Goal: Information Seeking & Learning: Learn about a topic

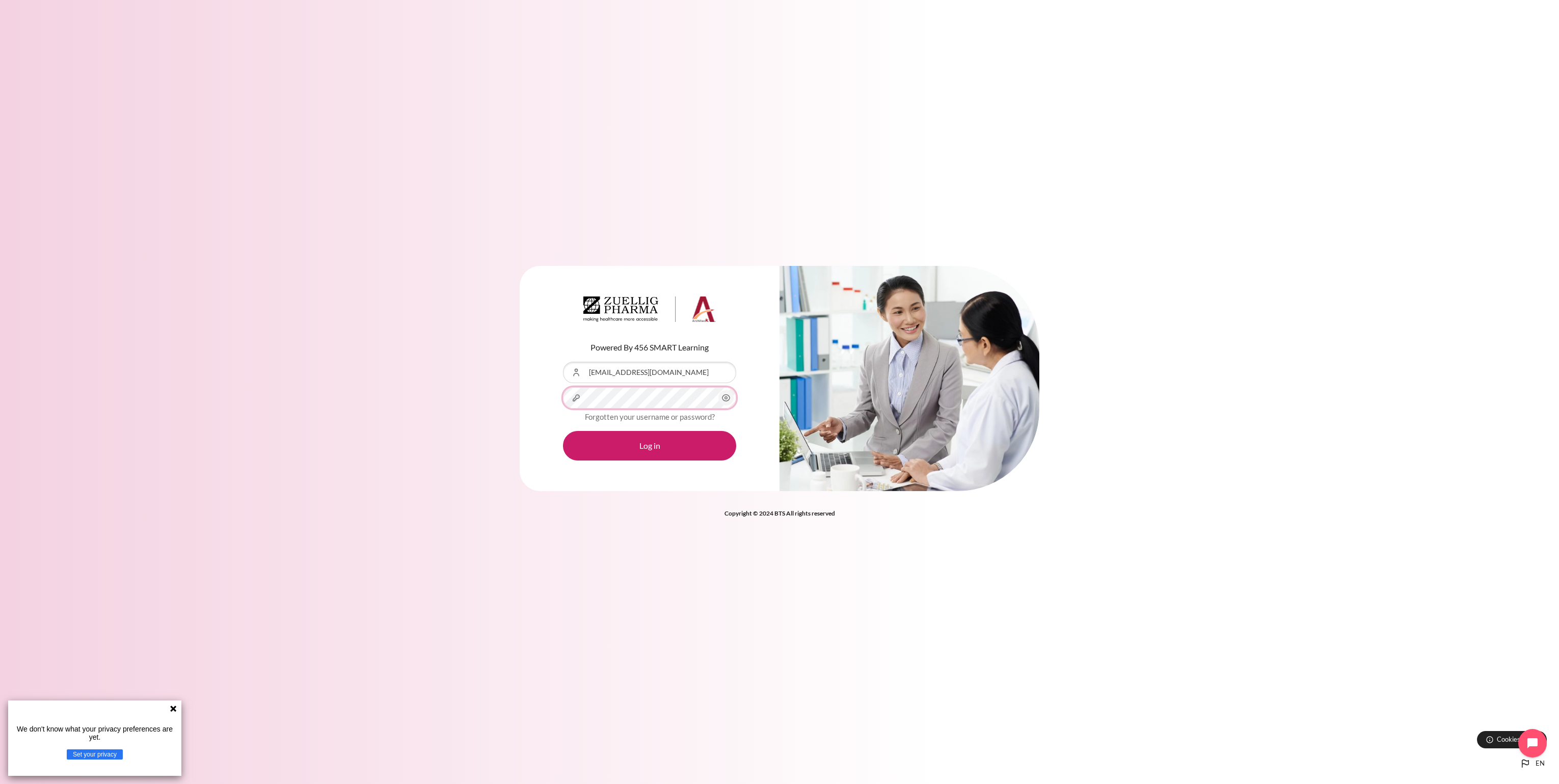
click at [563, 431] on button "Log in" at bounding box center [649, 445] width 173 height 30
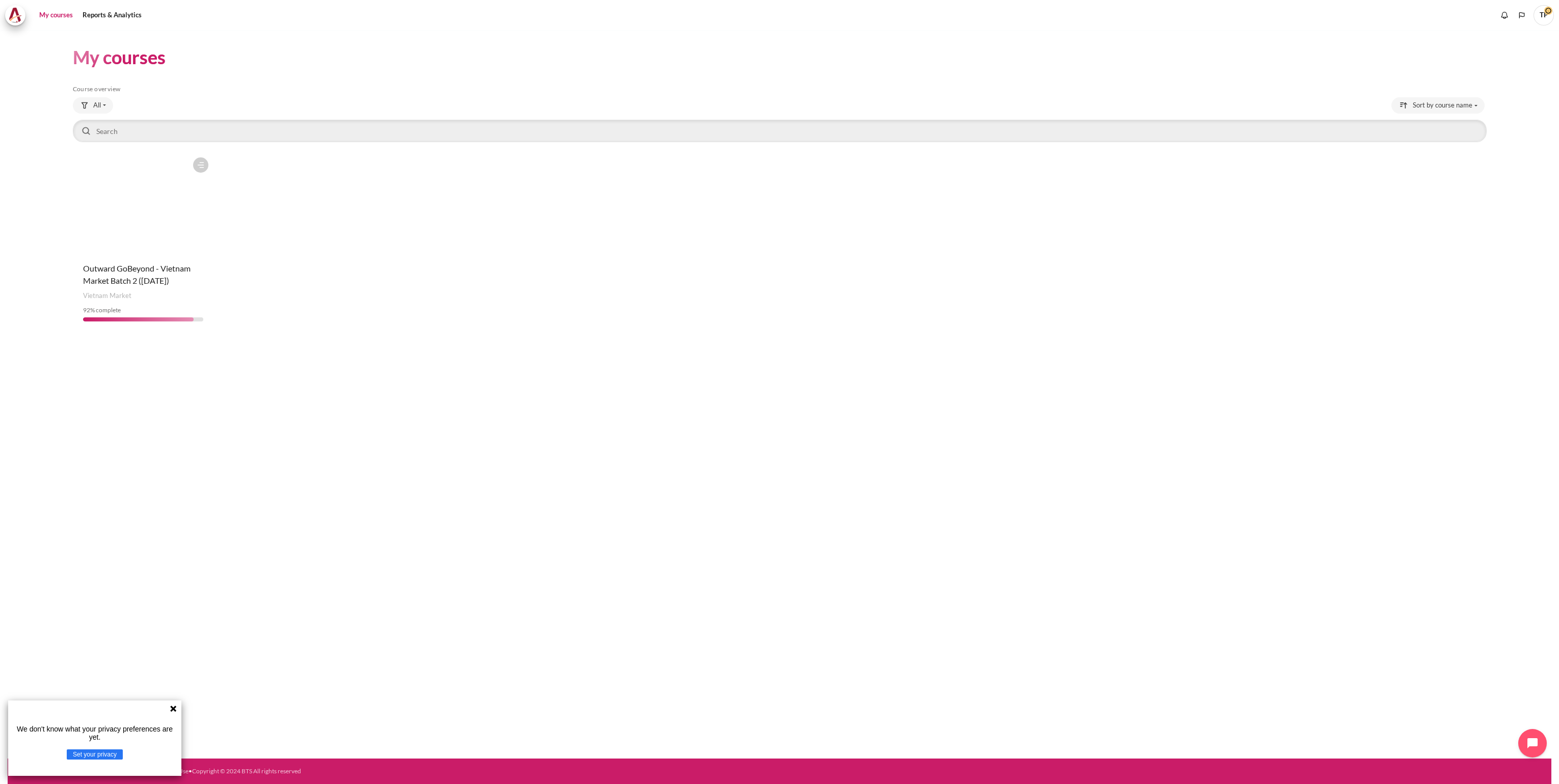
click at [156, 209] on figure "Content" at bounding box center [143, 203] width 140 height 102
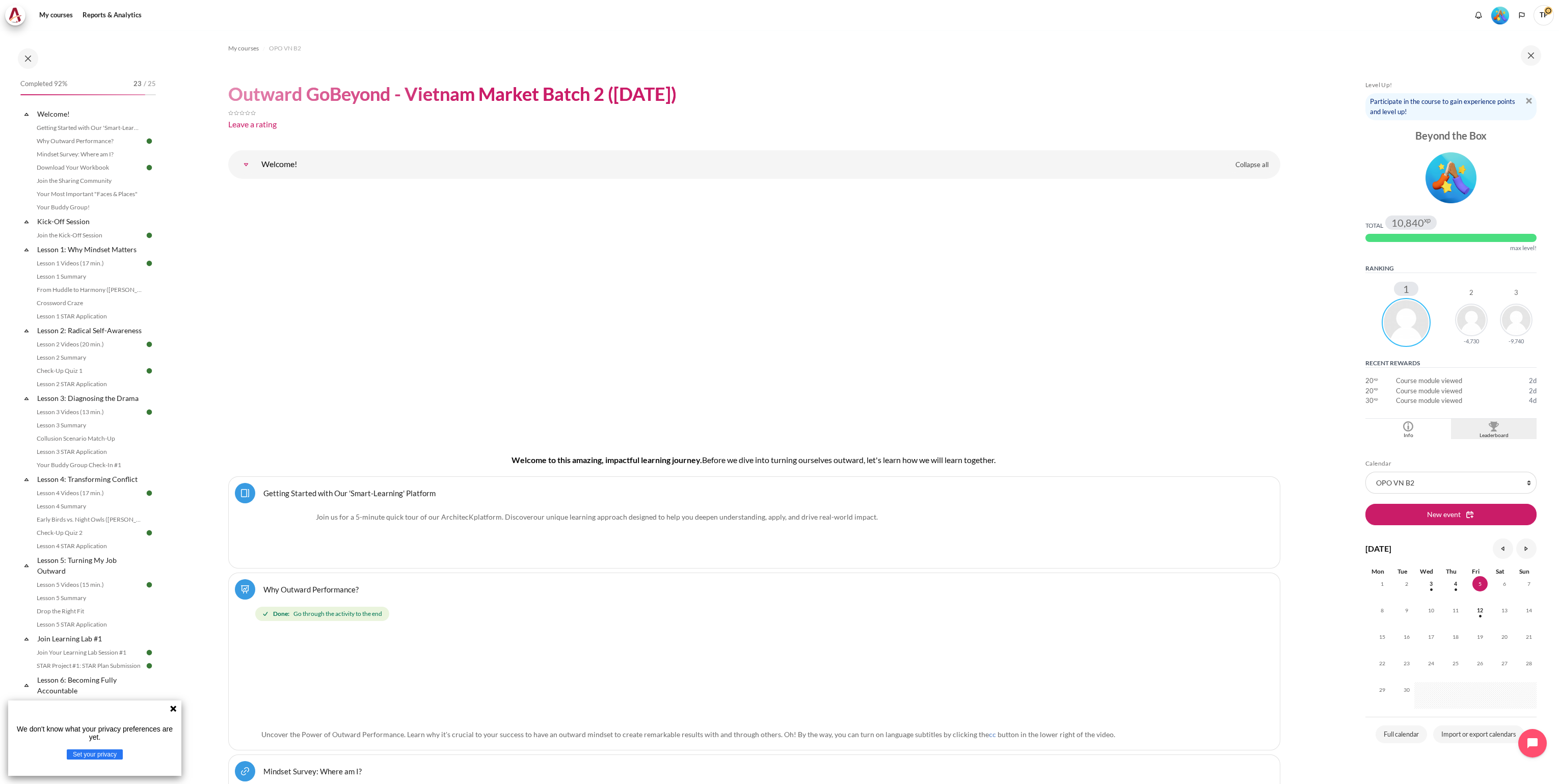
click at [1488, 433] on div "Leaderboard" at bounding box center [1494, 435] width 80 height 8
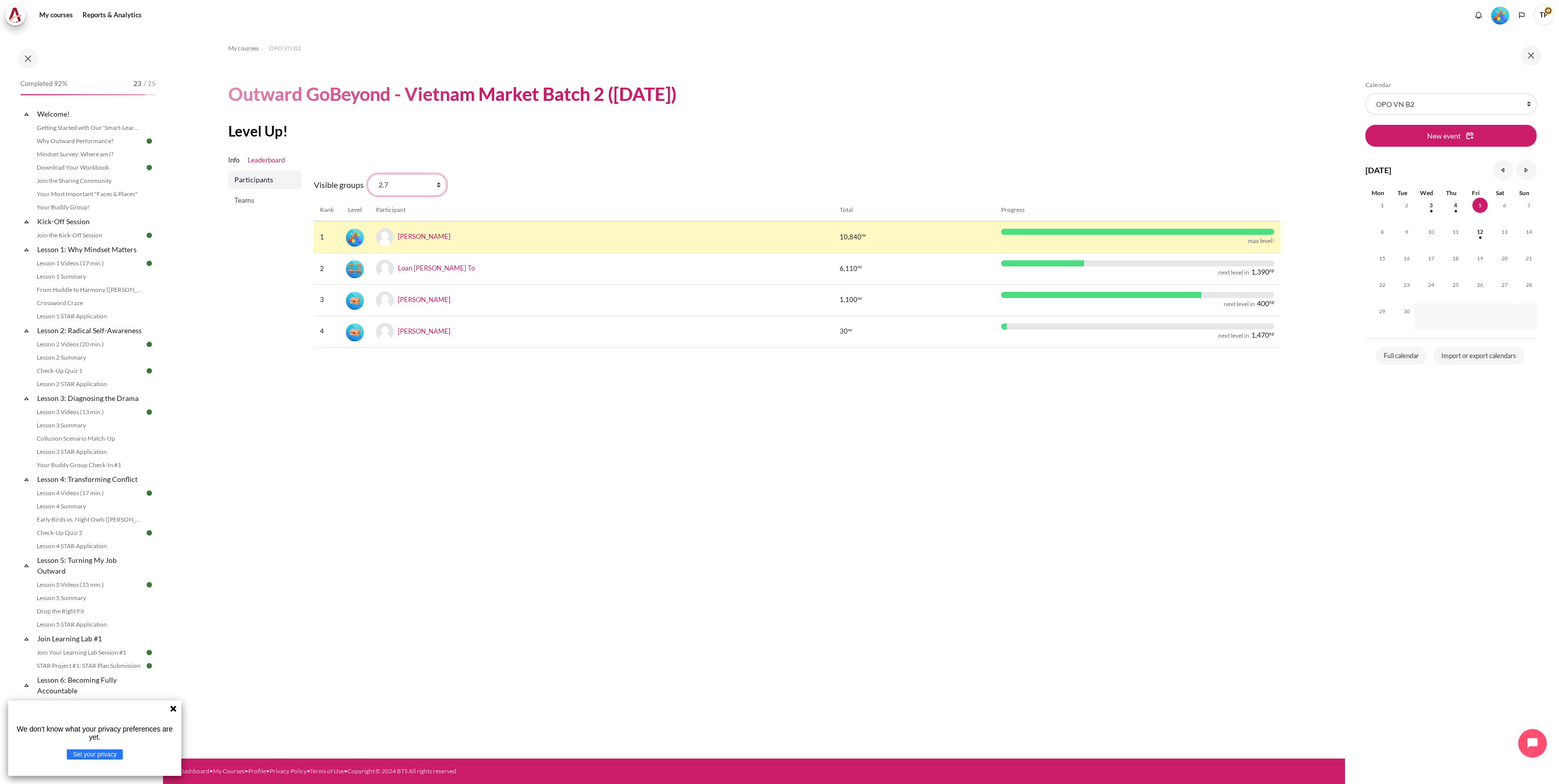
click at [438, 185] on select "All participants 2.7 2.1 2.2 2.3 2.4 2.5 2.6 2.8" at bounding box center [407, 185] width 79 height 21
select select "4951"
click at [368, 174] on select "All participants 2.7 2.1 2.2 2.3 2.4 2.5 2.6 2.8" at bounding box center [407, 185] width 79 height 21
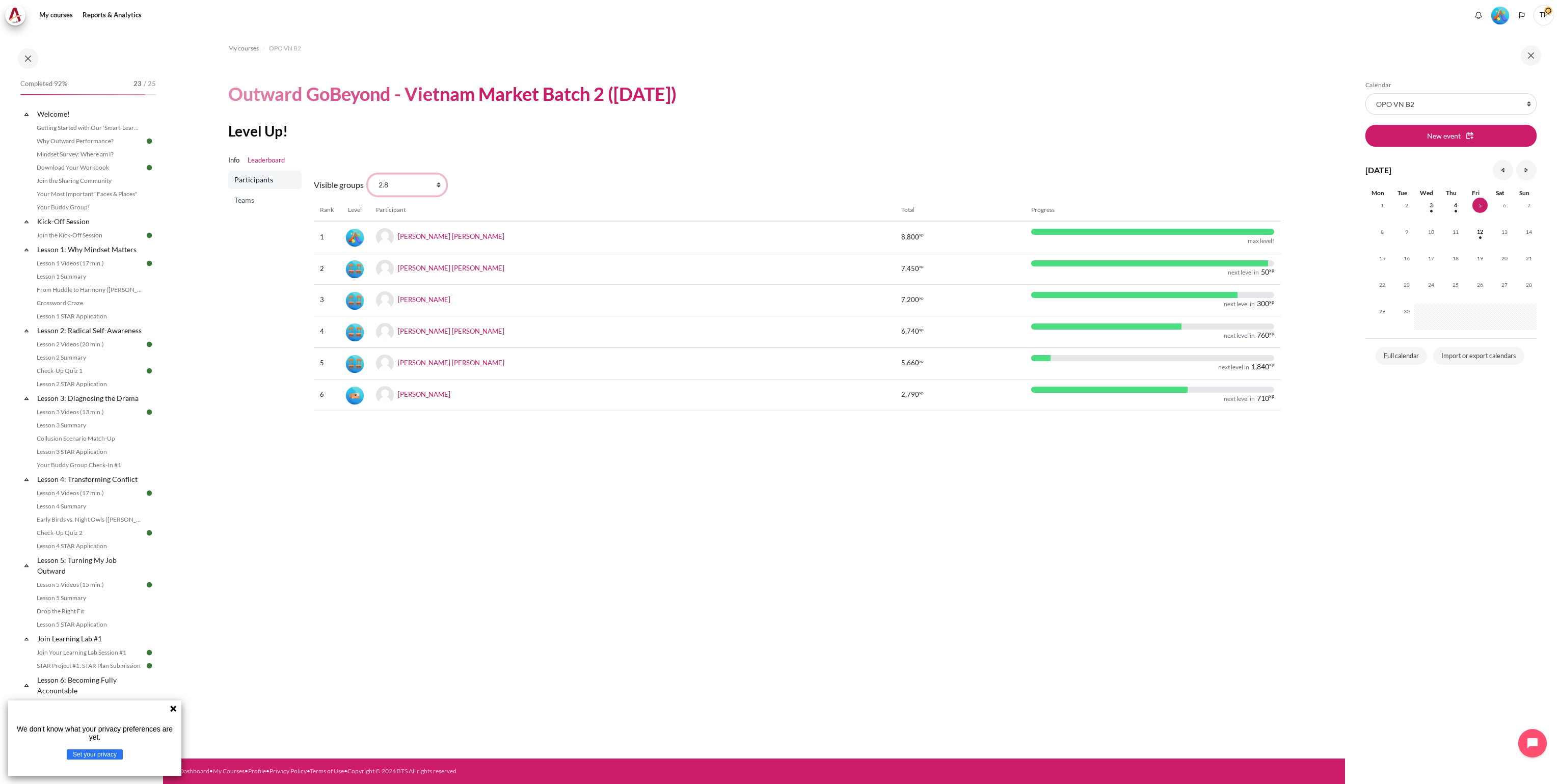
click at [436, 186] on select "All participants 2.7 2.1 2.2 2.3 2.4 2.5 2.6 2.8" at bounding box center [407, 185] width 79 height 21
select select "4949"
click at [368, 174] on select "All participants 2.7 2.1 2.2 2.3 2.4 2.5 2.6 2.8" at bounding box center [407, 185] width 79 height 21
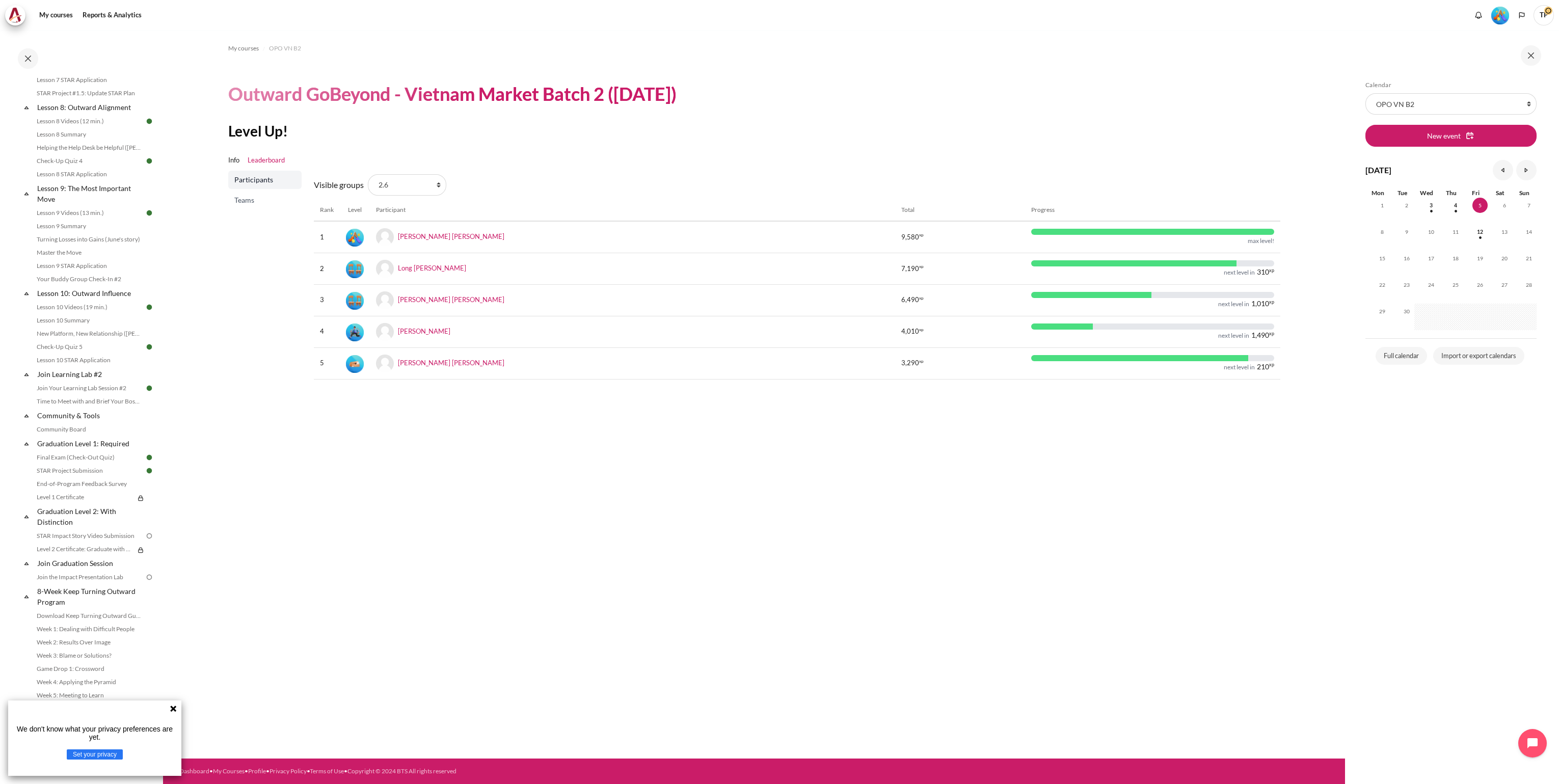
scroll to position [800, 0]
click at [81, 468] on link "STAR Project Submission" at bounding box center [90, 471] width 111 height 12
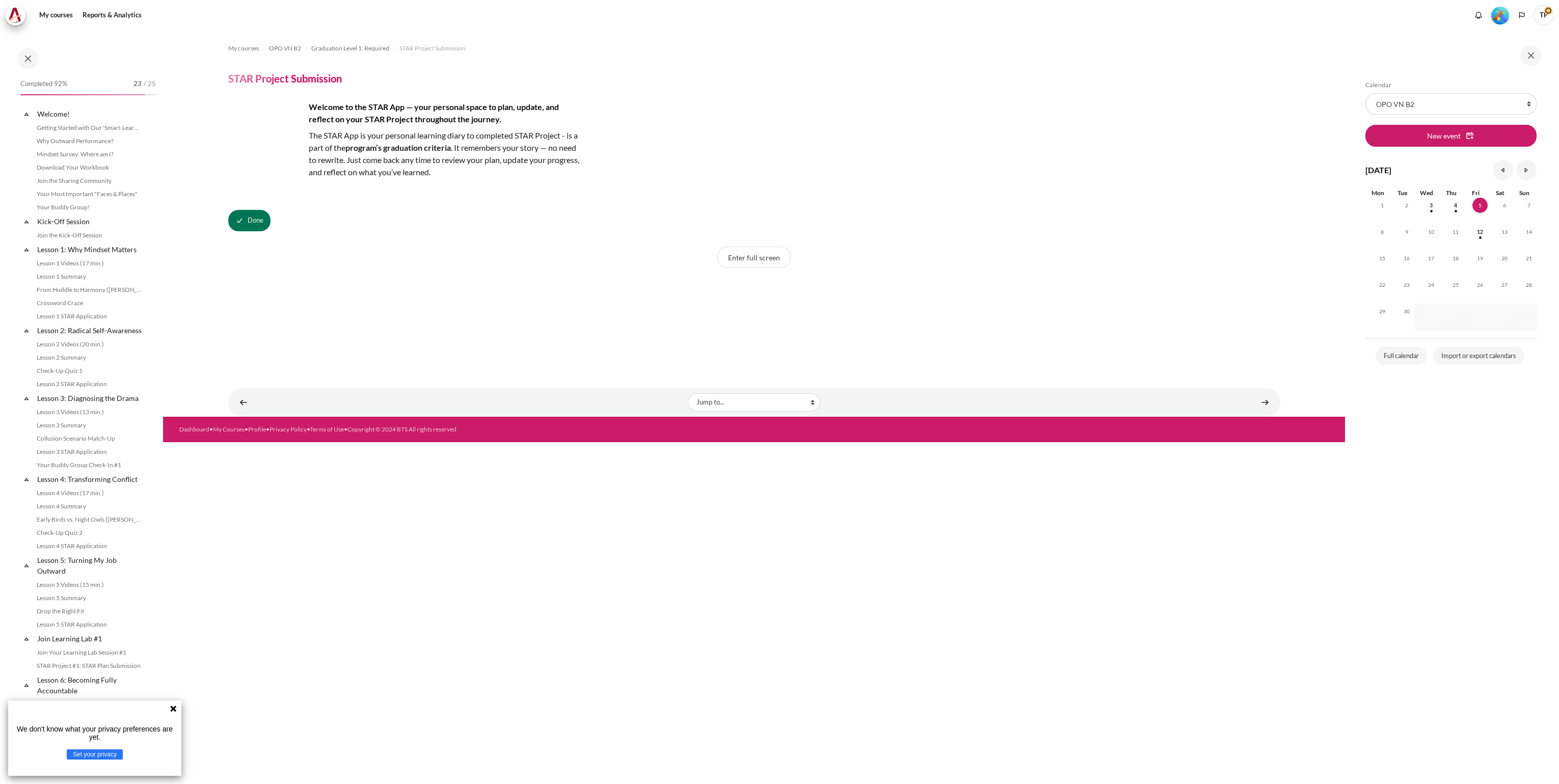
scroll to position [800, 0]
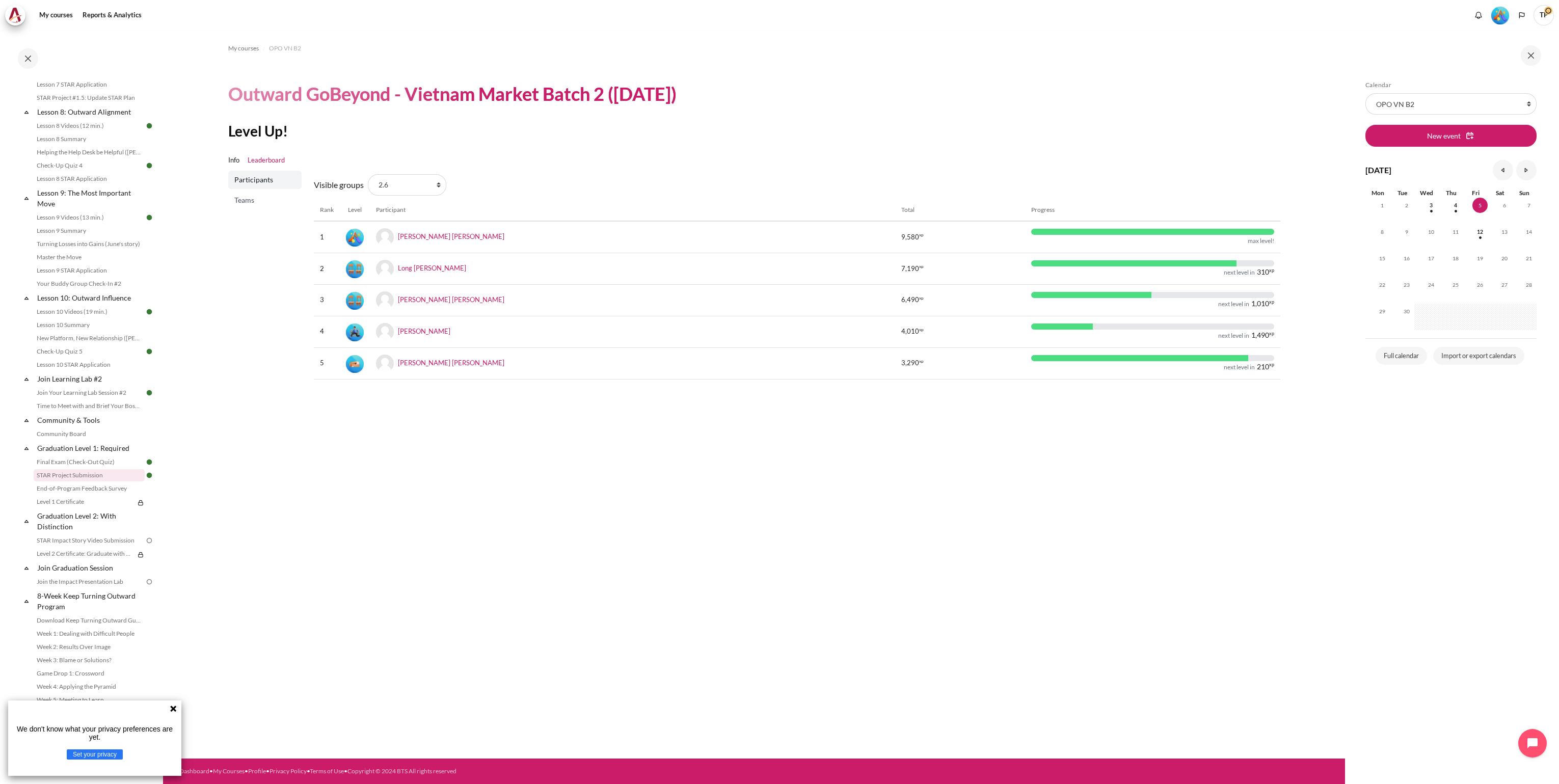
scroll to position [800, 0]
click at [59, 514] on link "Graduation Level 2: With Distinction" at bounding box center [90, 516] width 109 height 24
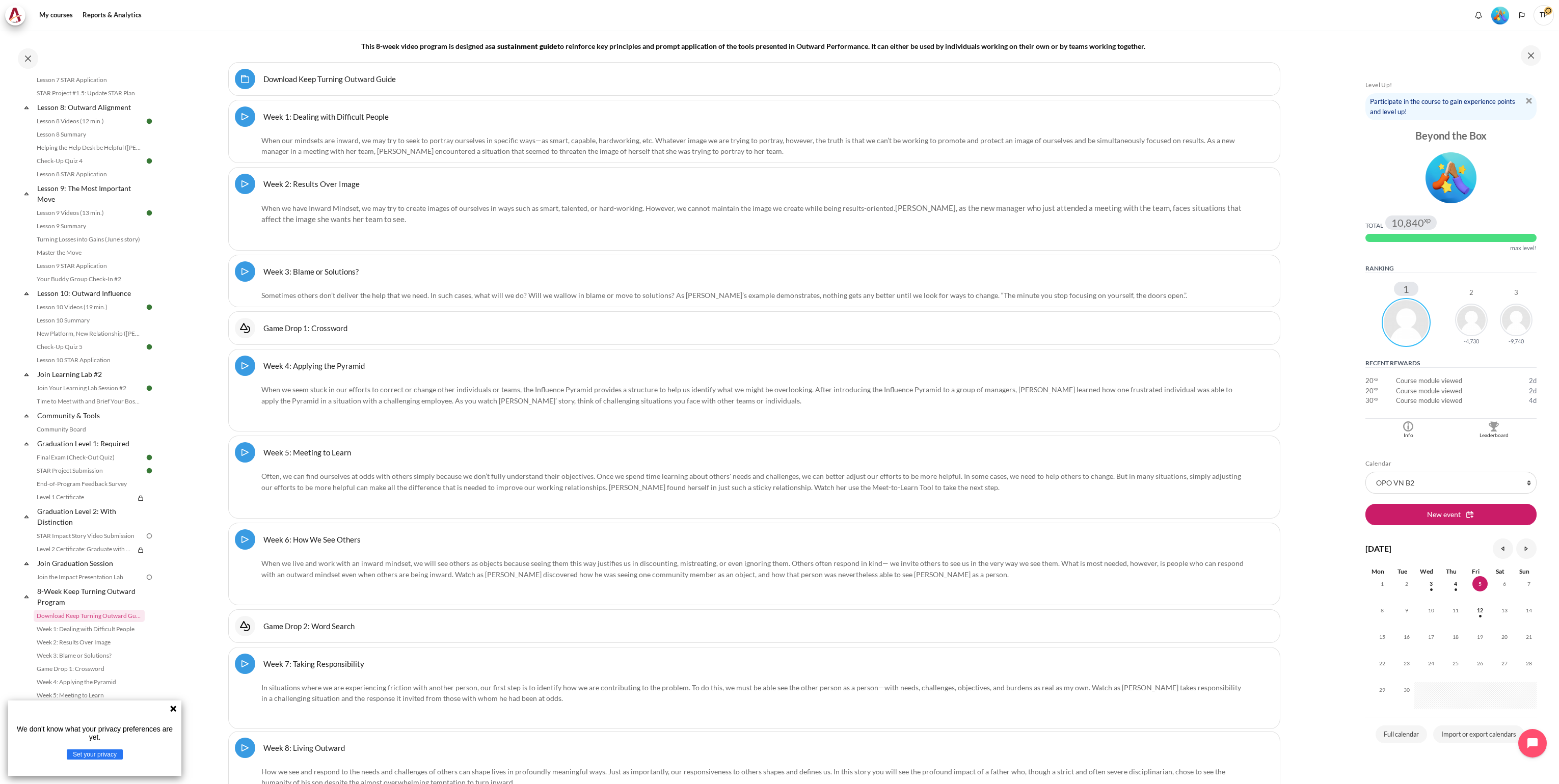
scroll to position [13588, 0]
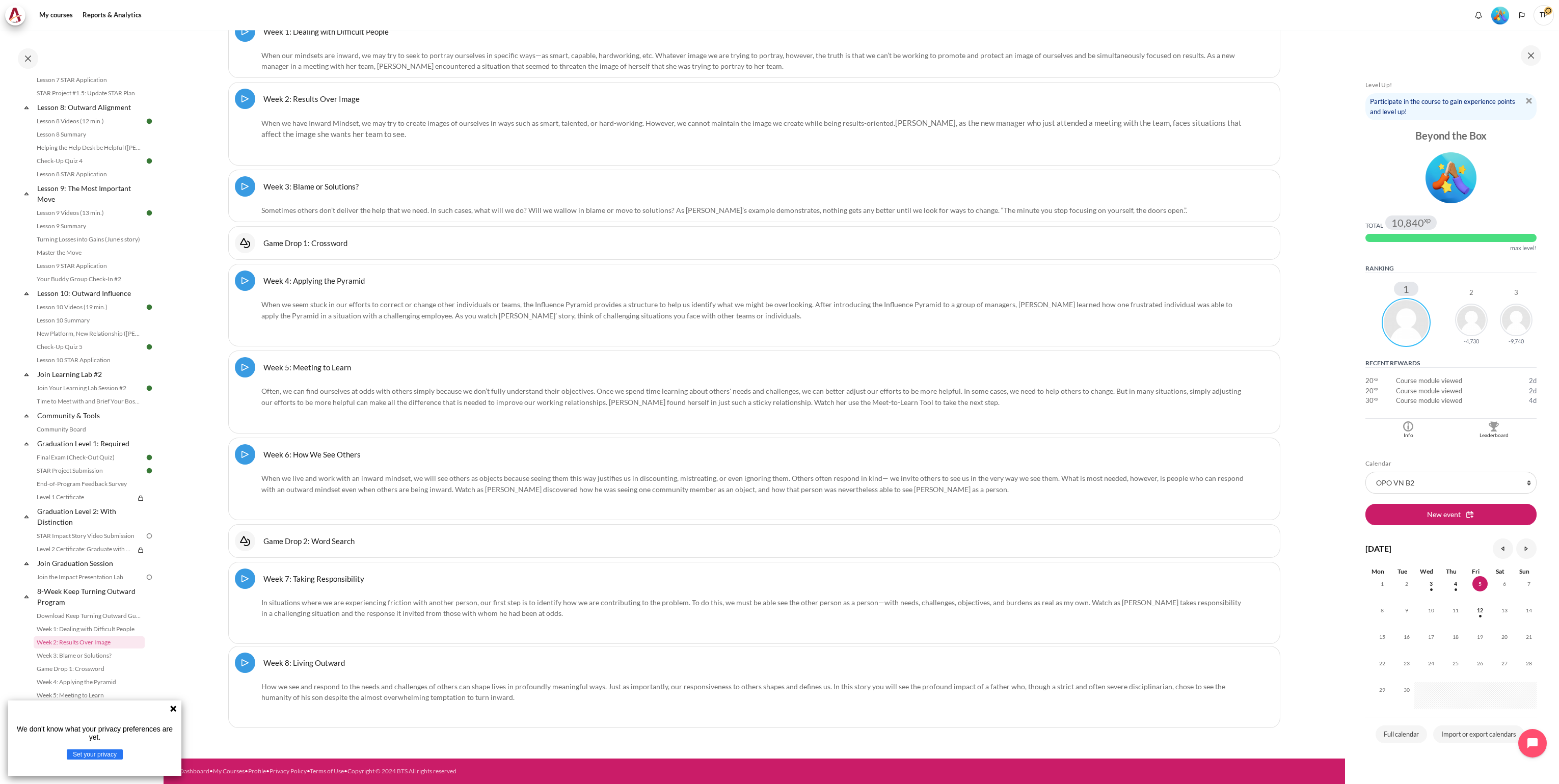
click at [329, 541] on link "Game Drop 2: Word Search Interactive Content" at bounding box center [309, 541] width 91 height 10
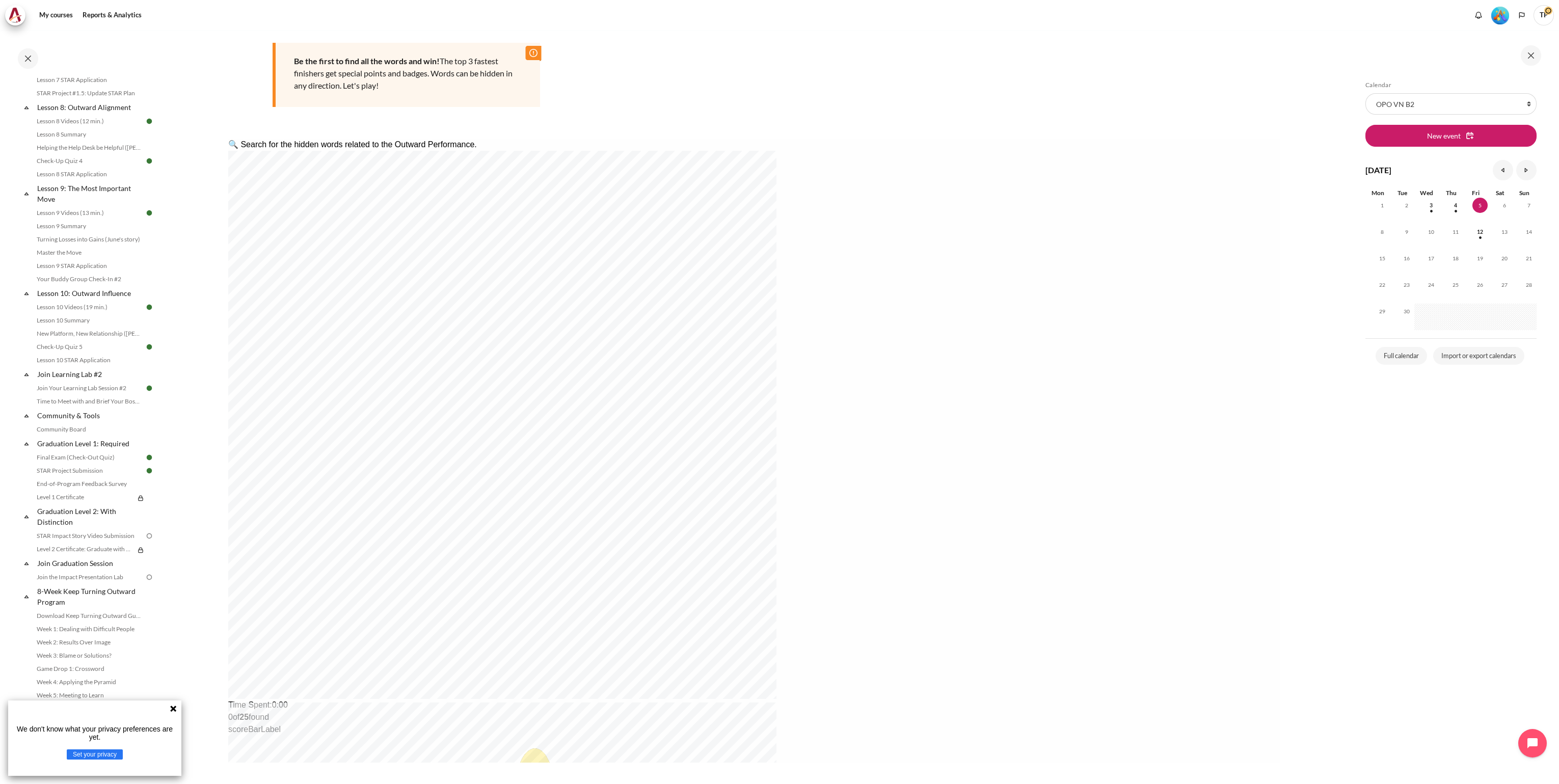
scroll to position [139, 0]
